Goal: Find specific page/section: Find specific page/section

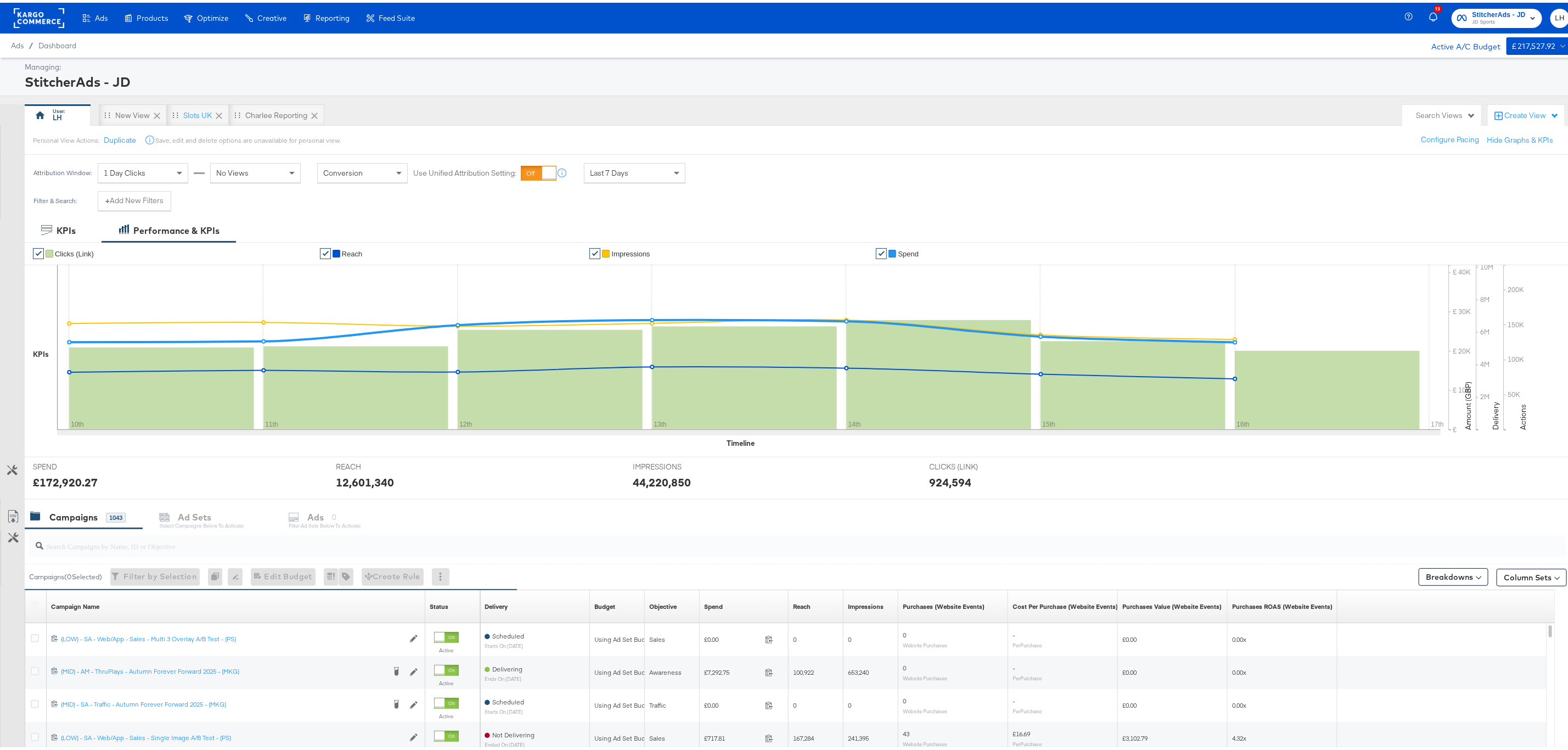
click at [1476, 12] on span "StitcherAds - JD" at bounding box center [1499, 12] width 53 height 12
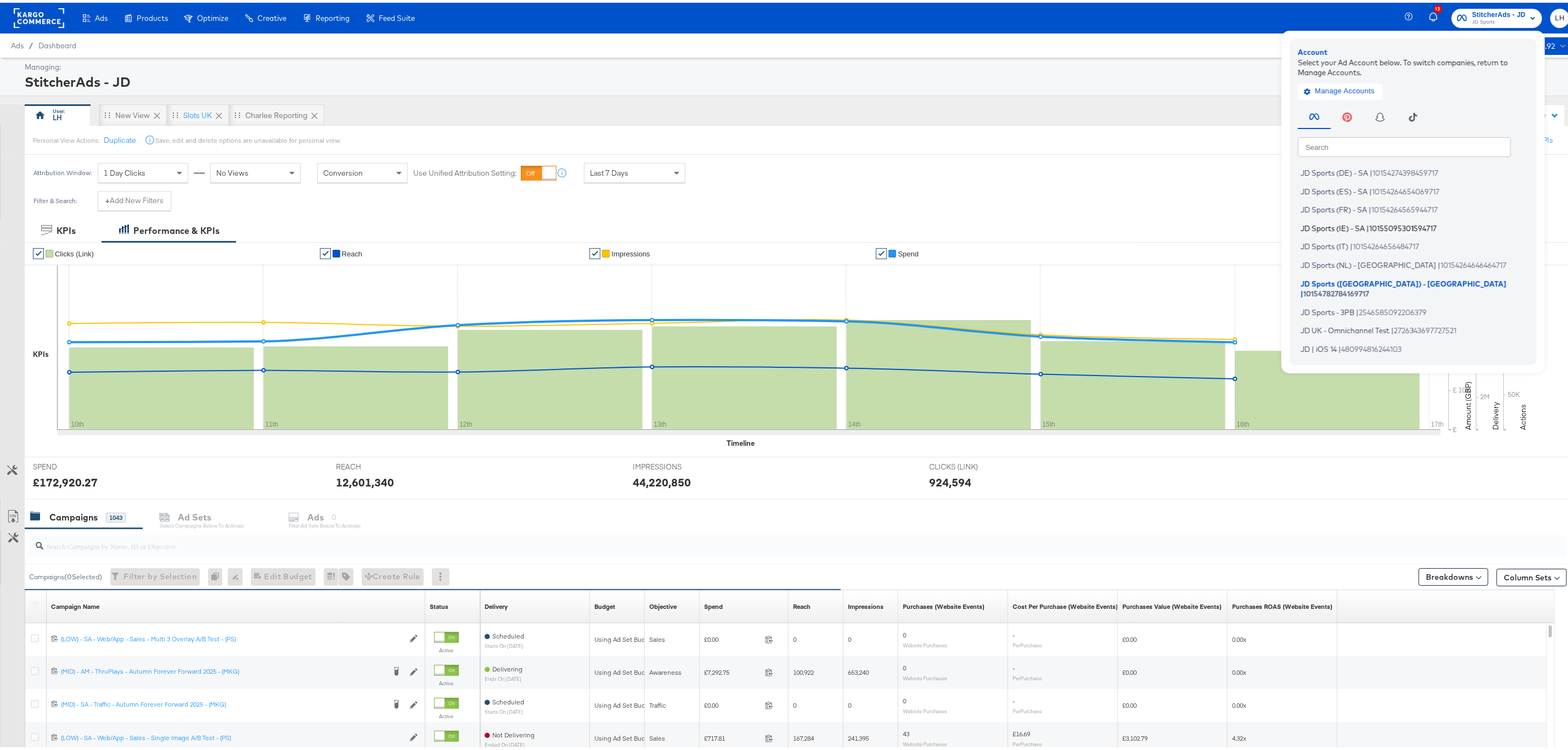
click at [1385, 221] on span "10155095301594717" at bounding box center [1403, 225] width 67 height 9
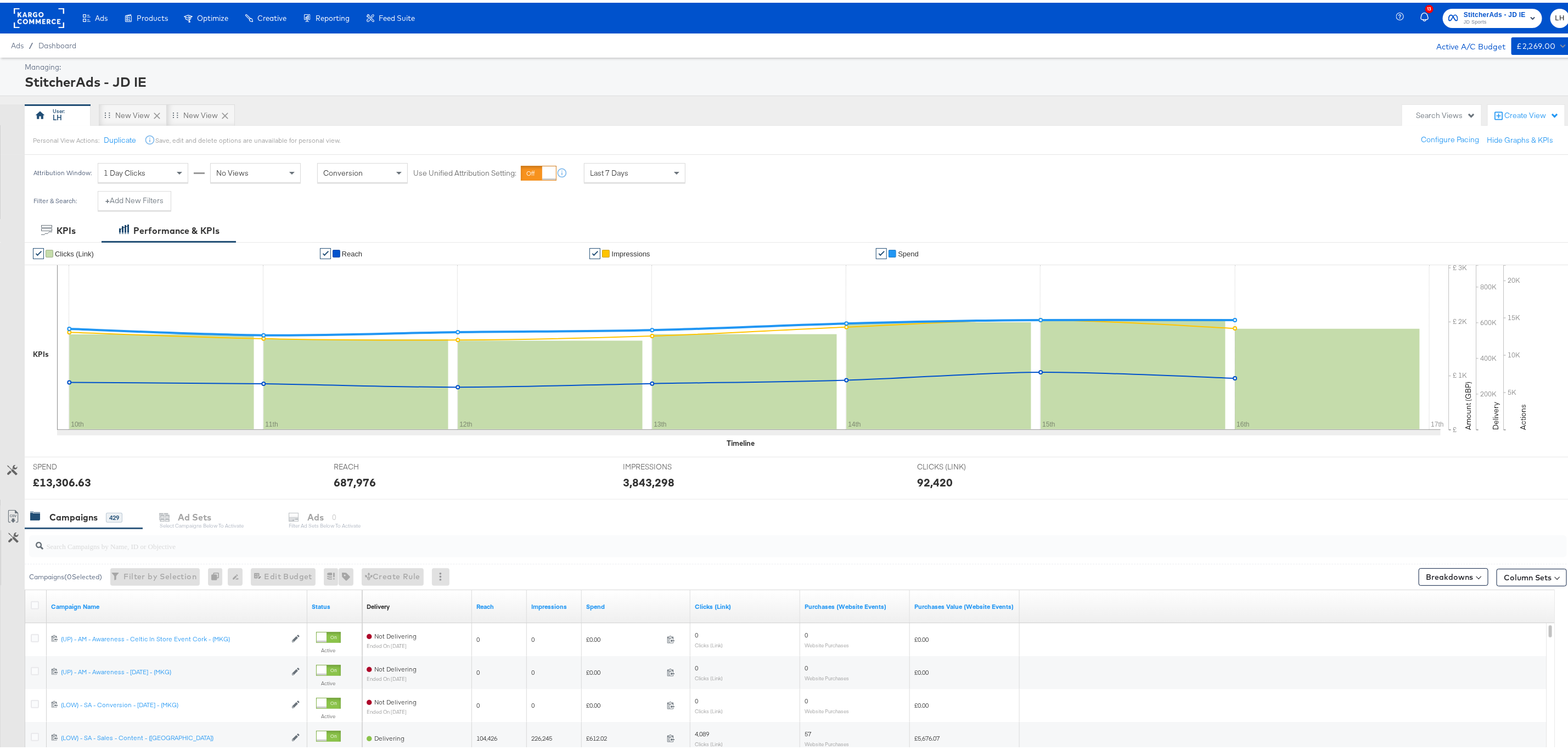
click at [73, 538] on input "search" at bounding box center [733, 539] width 1378 height 21
paste input "120206066673140507"
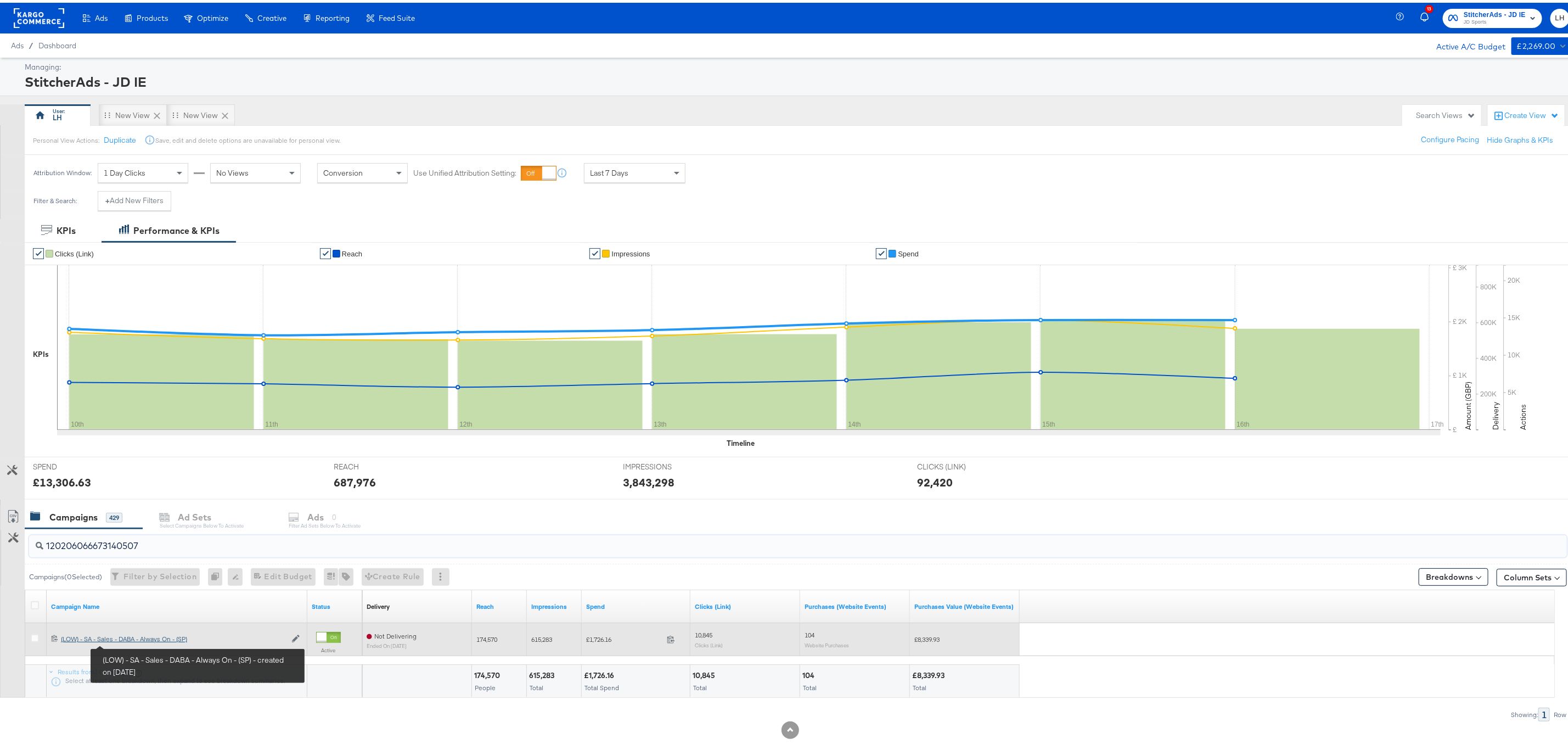
type input "120206066673140507"
click at [132, 641] on div "(LOW) - SA - Sales - DABA - Always On - (SP) (LOW) - SA - Sales - DABA - Always…" at bounding box center [174, 636] width 225 height 9
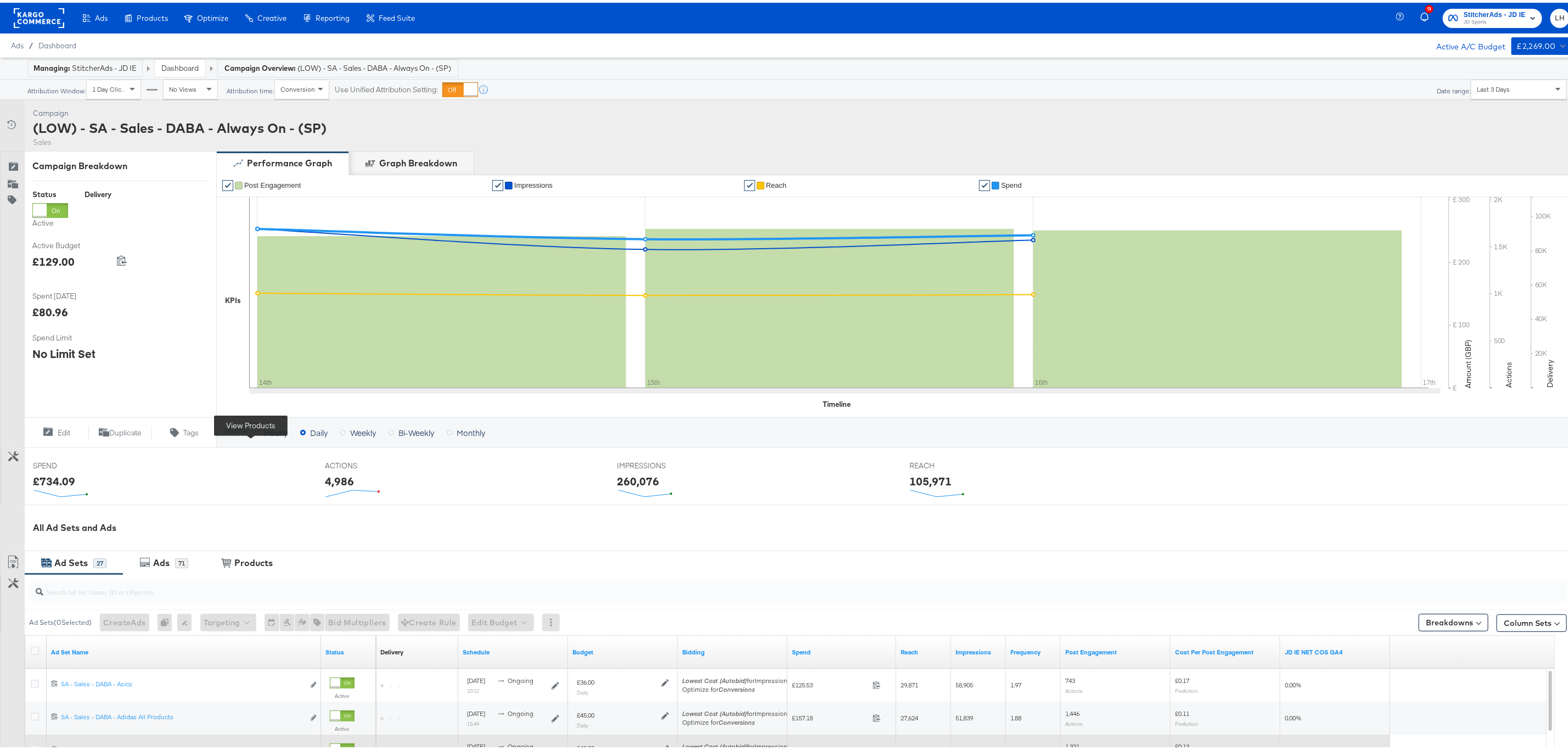
scroll to position [279, 0]
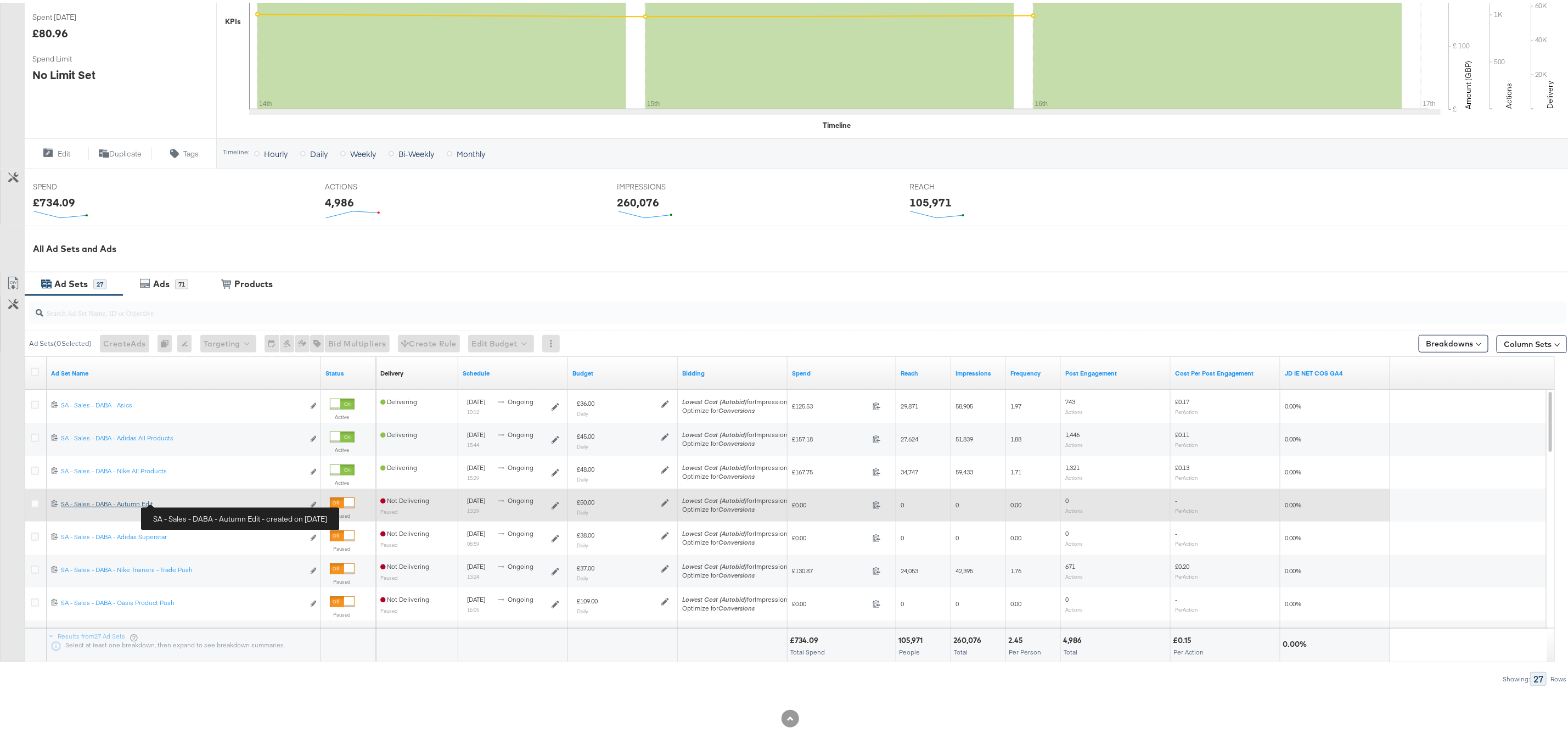
click at [109, 503] on div "SA - Sales - DABA - Autumn Edit SA - Sales - DABA - Autumn Edit" at bounding box center [182, 501] width 243 height 9
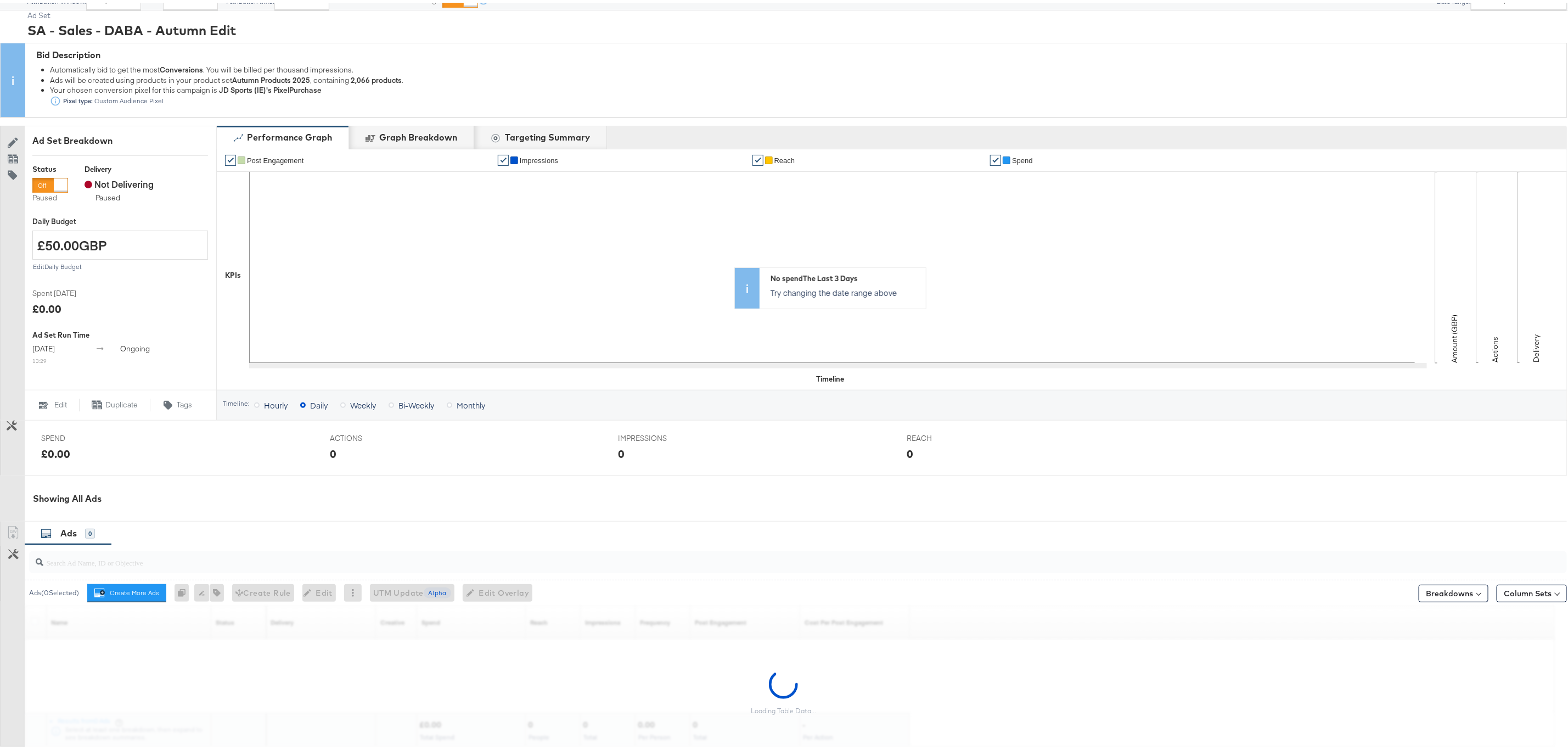
scroll to position [178, 0]
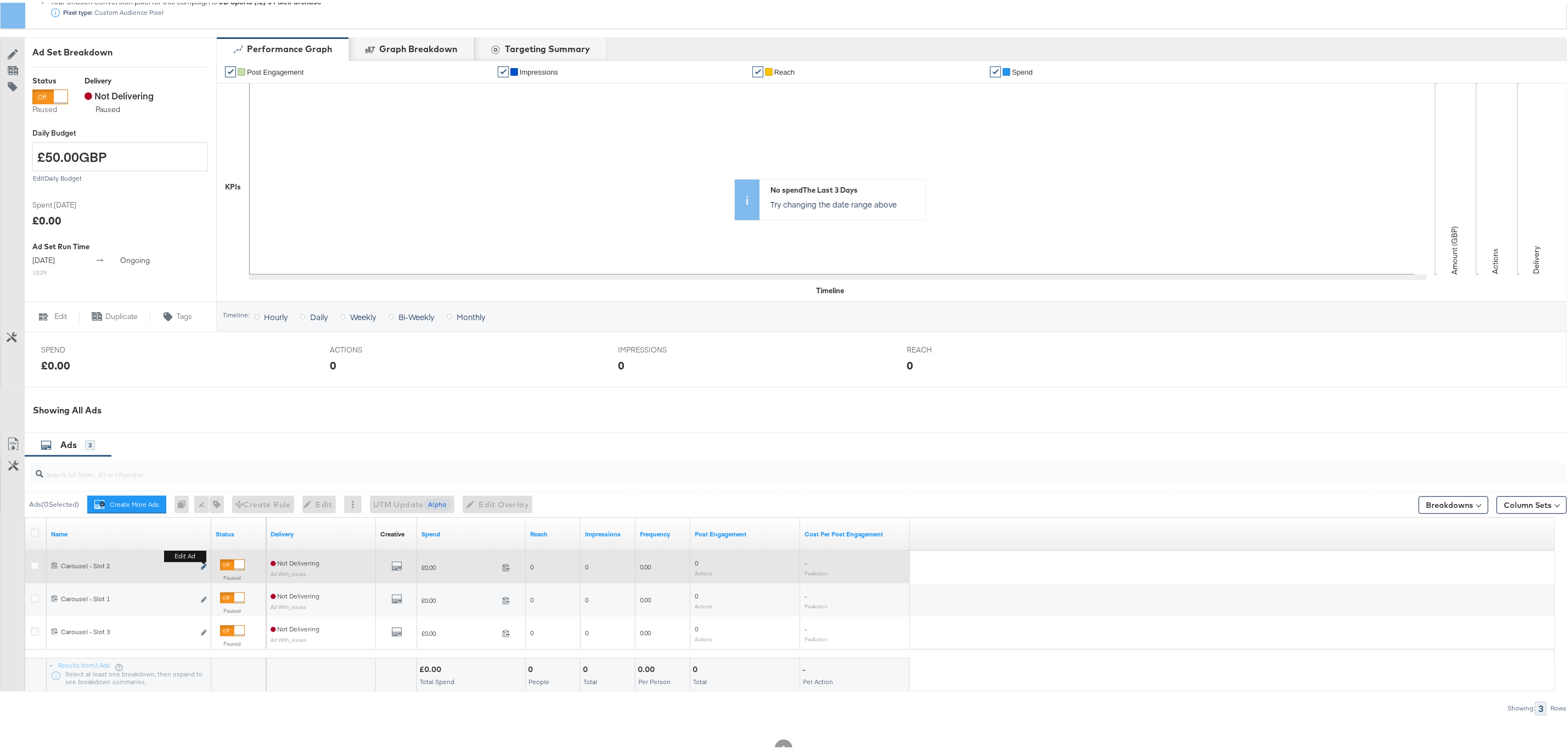
click at [206, 567] on icon "link" at bounding box center [203, 564] width 6 height 6
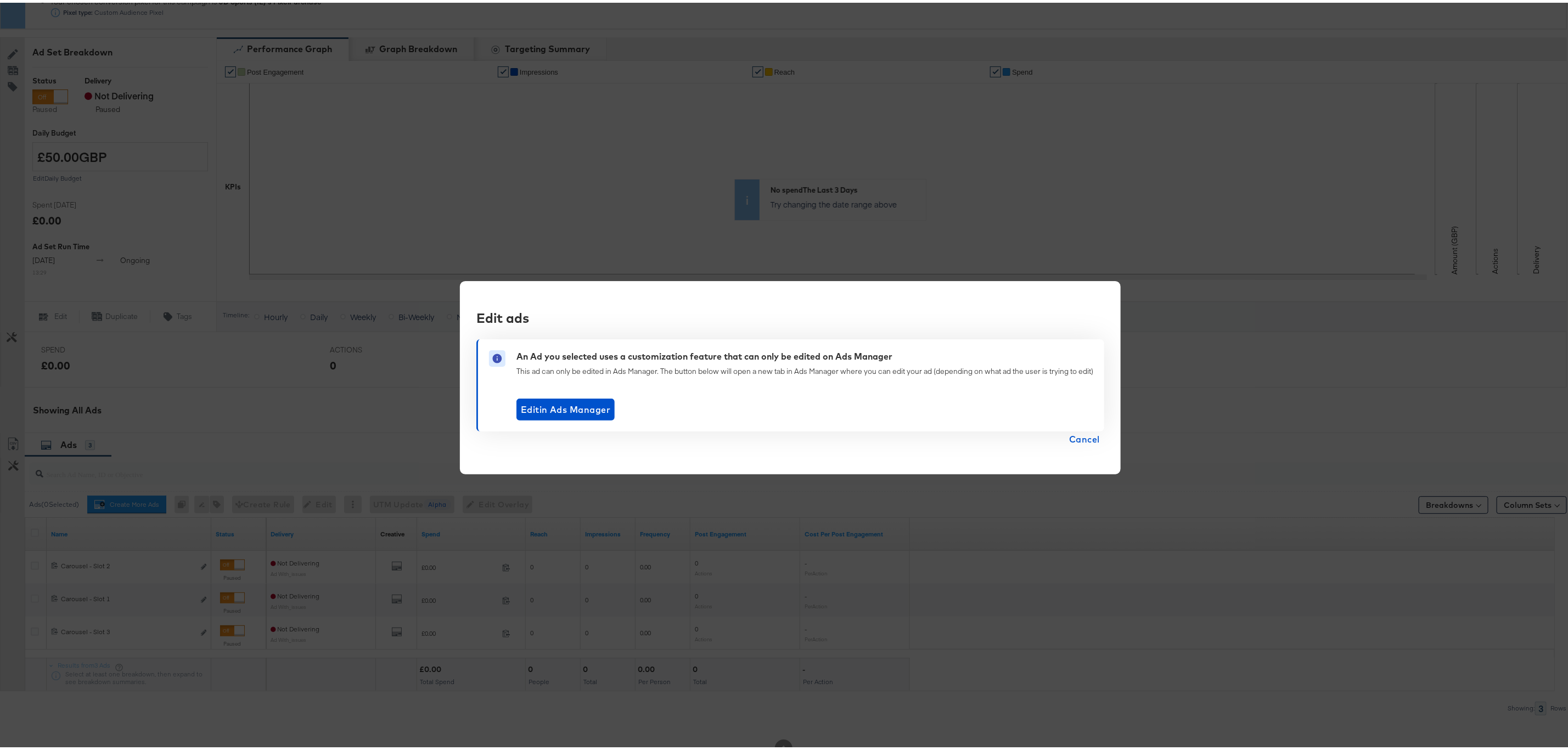
click at [1091, 437] on span "Cancel" at bounding box center [1085, 436] width 31 height 15
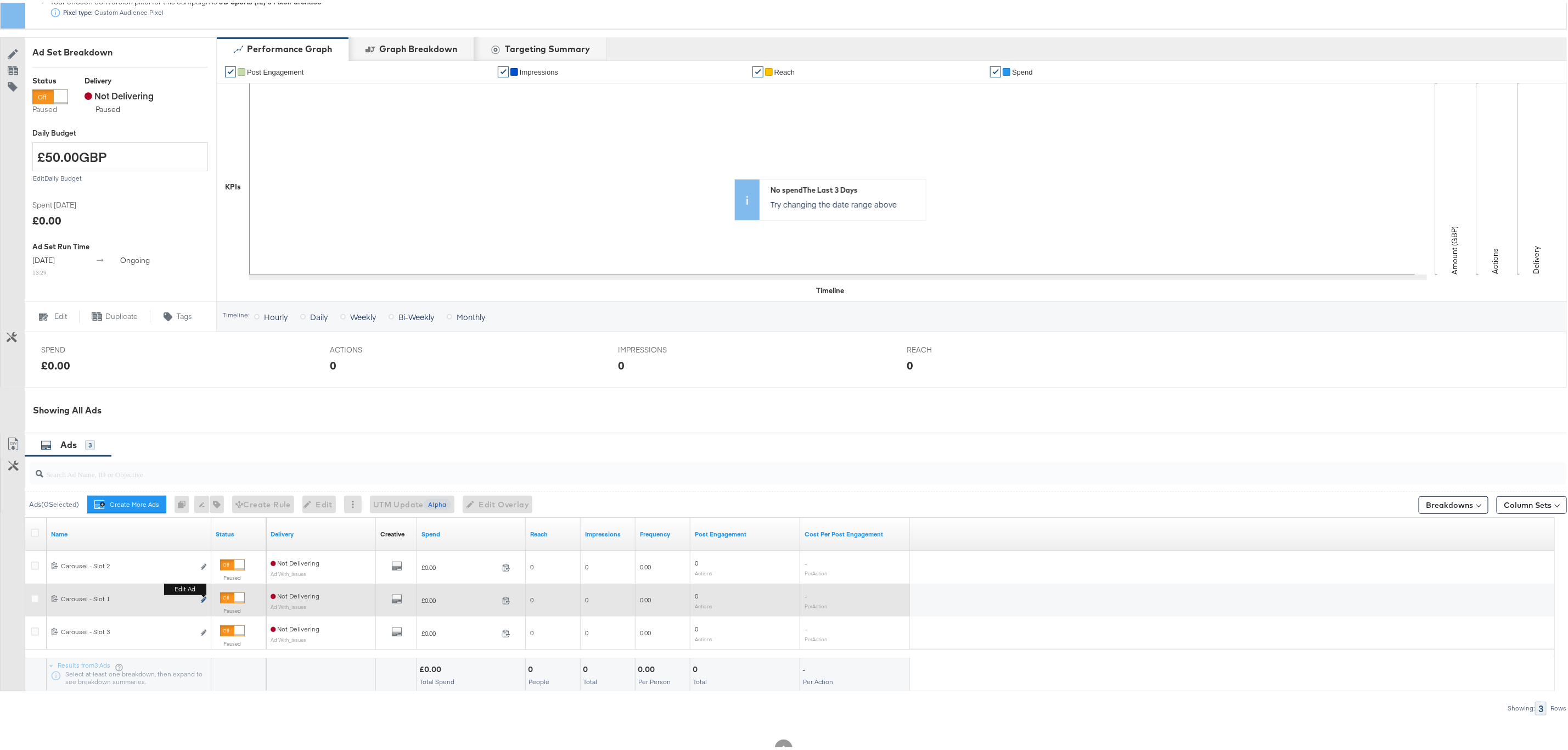
click at [203, 599] on icon "link" at bounding box center [203, 597] width 6 height 6
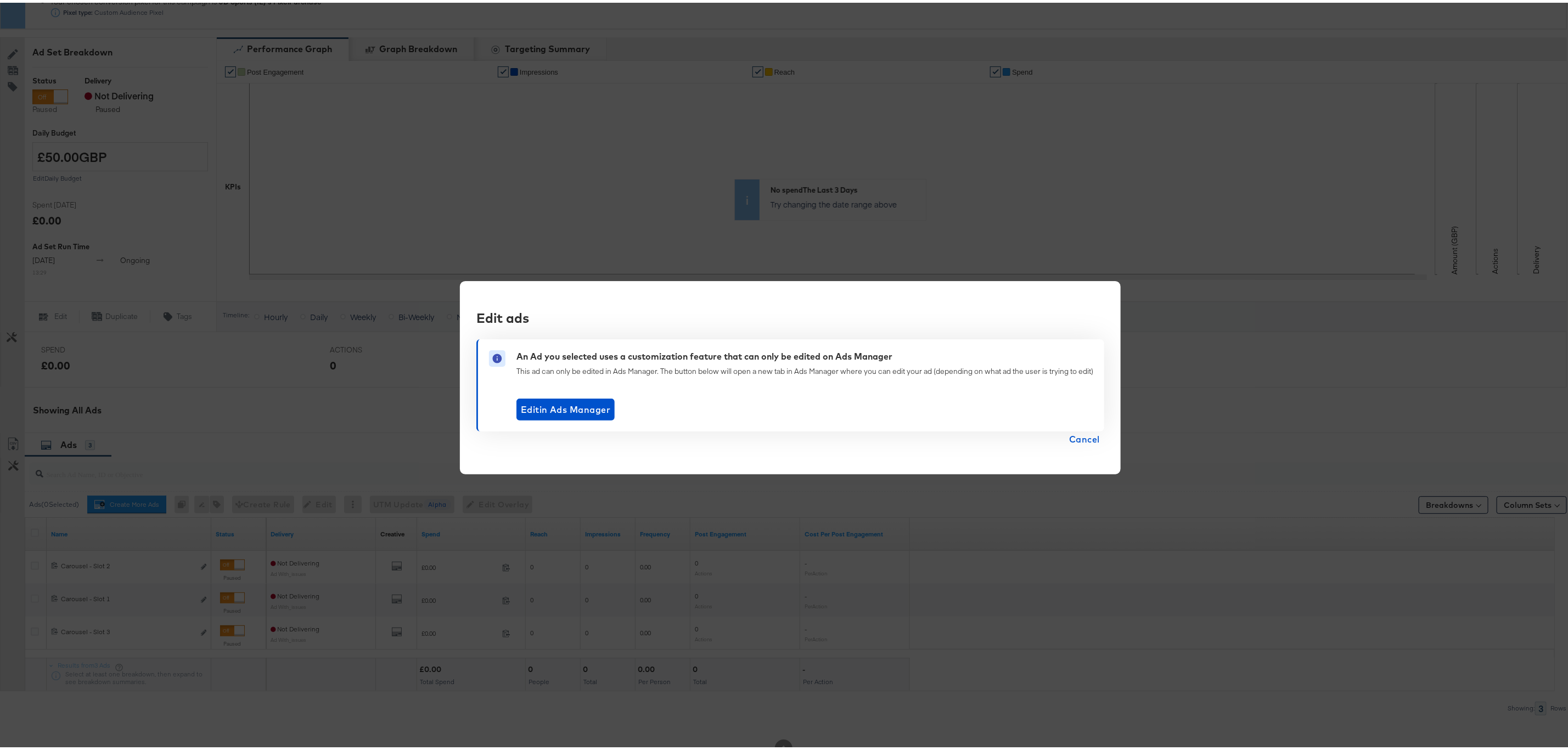
click at [1075, 440] on span "Cancel" at bounding box center [1085, 436] width 31 height 15
